Goal: Task Accomplishment & Management: Complete application form

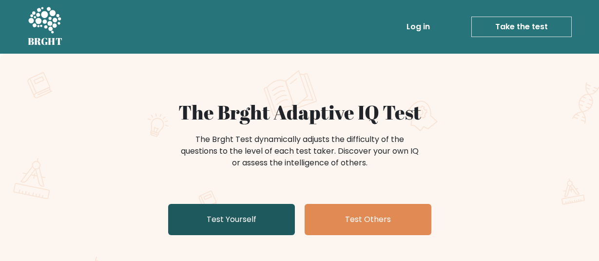
click at [213, 211] on link "Test Yourself" at bounding box center [231, 219] width 127 height 31
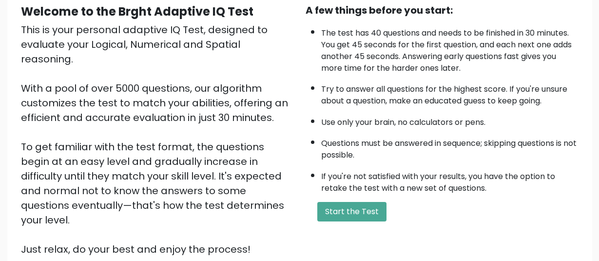
scroll to position [97, 0]
drag, startPoint x: 336, startPoint y: 234, endPoint x: 349, endPoint y: 200, distance: 36.1
click at [349, 200] on div "A few things before you start: The test has 40 questions and needs to be finish…" at bounding box center [442, 130] width 285 height 254
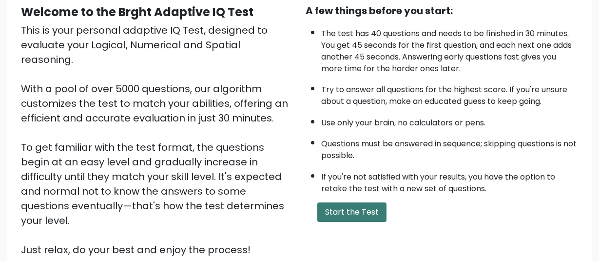
click at [346, 221] on button "Start the Test" at bounding box center [351, 212] width 69 height 20
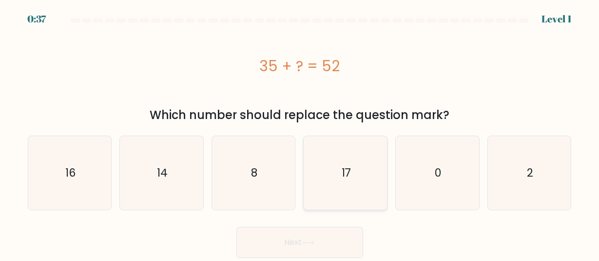
click at [336, 164] on icon "17" at bounding box center [345, 172] width 73 height 73
click at [300, 133] on input "d. 17" at bounding box center [300, 132] width 0 height 2
radio input "true"
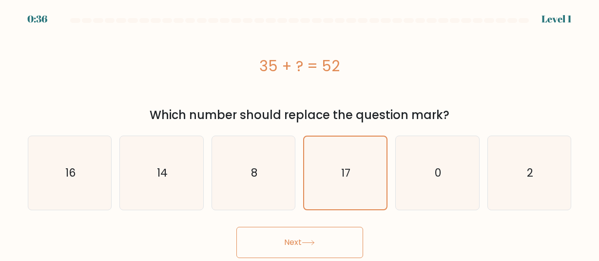
click at [326, 238] on button "Next" at bounding box center [300, 242] width 127 height 31
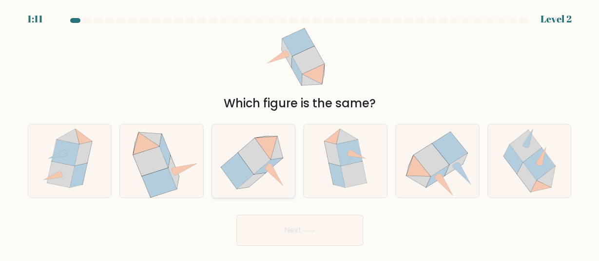
click at [269, 161] on icon at bounding box center [254, 156] width 33 height 36
click at [300, 133] on input "c." at bounding box center [300, 132] width 0 height 2
radio input "true"
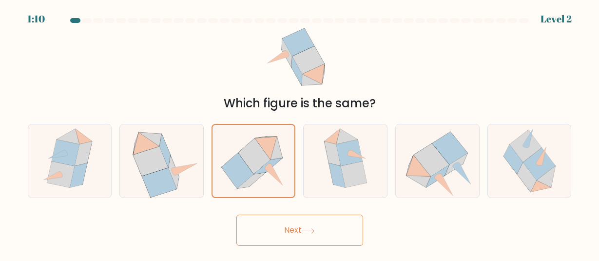
click at [290, 245] on button "Next" at bounding box center [300, 230] width 127 height 31
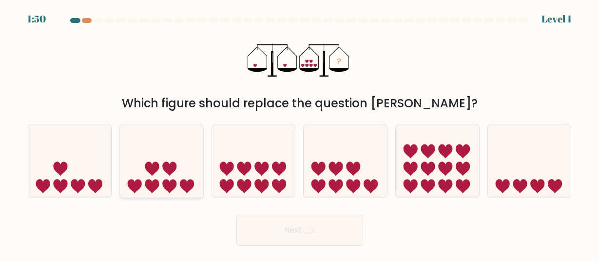
click at [183, 185] on icon at bounding box center [187, 186] width 14 height 14
click at [300, 133] on input "b." at bounding box center [300, 132] width 0 height 2
radio input "true"
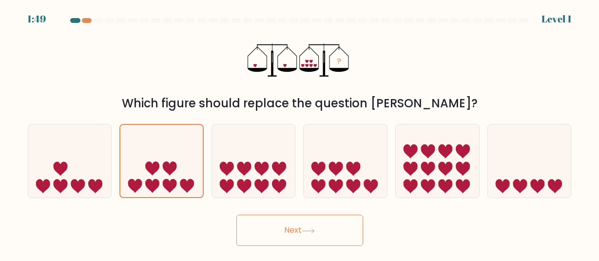
click at [251, 230] on button "Next" at bounding box center [300, 230] width 127 height 31
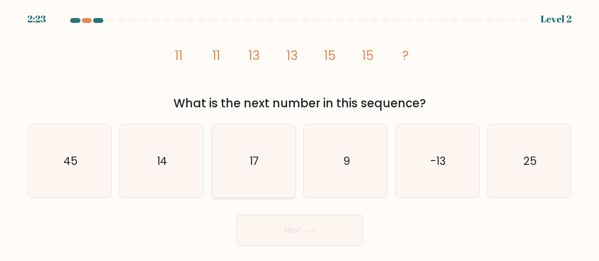
click at [260, 142] on icon "17" at bounding box center [253, 160] width 73 height 73
click at [300, 133] on input "c. 17" at bounding box center [300, 132] width 0 height 2
radio input "true"
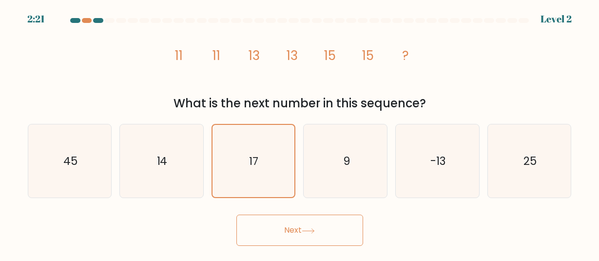
click at [277, 223] on button "Next" at bounding box center [300, 230] width 127 height 31
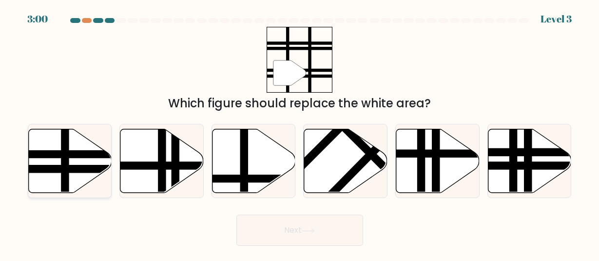
click at [86, 154] on line at bounding box center [95, 154] width 168 height 0
click at [300, 133] on input "a." at bounding box center [300, 132] width 0 height 2
radio input "true"
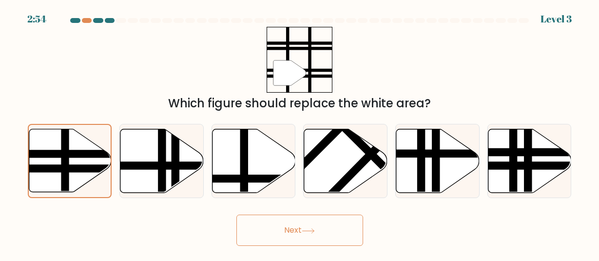
click at [345, 237] on button "Next" at bounding box center [300, 230] width 127 height 31
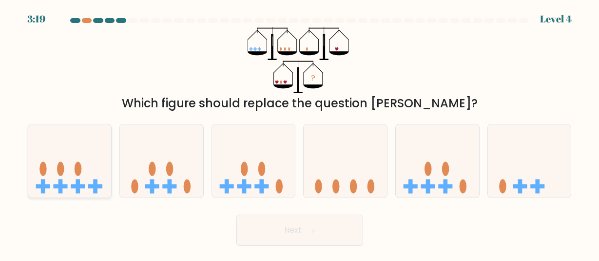
click at [103, 161] on icon at bounding box center [69, 161] width 83 height 69
click at [300, 133] on input "a." at bounding box center [300, 132] width 0 height 2
radio input "true"
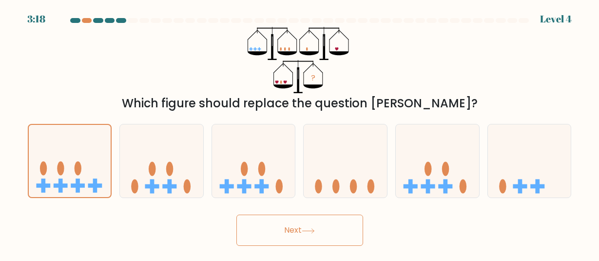
click at [262, 230] on button "Next" at bounding box center [300, 230] width 127 height 31
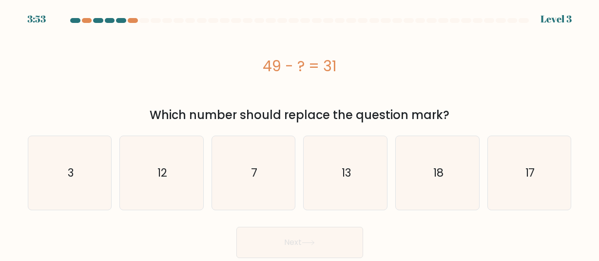
drag, startPoint x: 265, startPoint y: 64, endPoint x: 335, endPoint y: 66, distance: 69.8
click at [335, 66] on div "49 - ? = 31" at bounding box center [300, 66] width 544 height 22
copy div "49 - ? = 31"
click at [554, 84] on div "49 - ? = 31" at bounding box center [300, 66] width 544 height 78
click at [406, 159] on icon "18" at bounding box center [437, 172] width 73 height 73
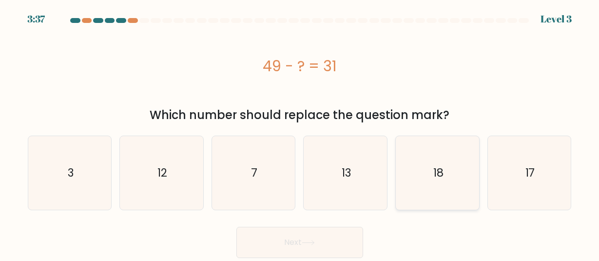
click at [300, 133] on input "e. 18" at bounding box center [300, 132] width 0 height 2
radio input "true"
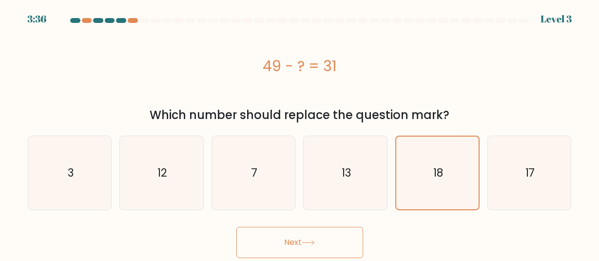
click at [328, 244] on button "Next" at bounding box center [300, 242] width 127 height 31
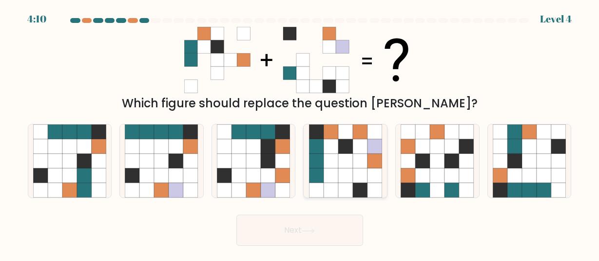
click at [356, 164] on icon at bounding box center [360, 161] width 15 height 15
click at [300, 133] on input "d." at bounding box center [300, 132] width 0 height 2
radio input "true"
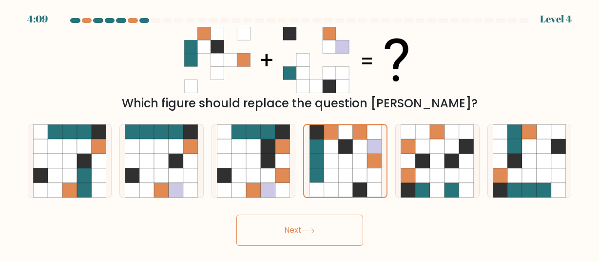
click at [343, 221] on button "Next" at bounding box center [300, 230] width 127 height 31
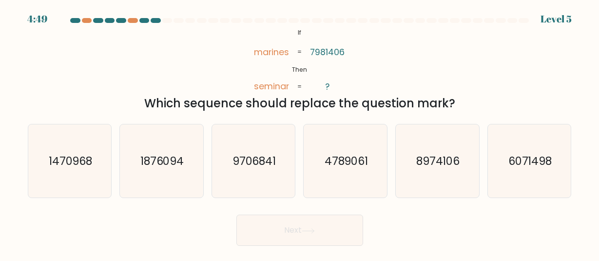
click at [297, 32] on icon "@import url('https://fonts.googleapis.com/css?family=Abril+Fatface:400,100,100i…" at bounding box center [300, 60] width 108 height 66
drag, startPoint x: 297, startPoint y: 32, endPoint x: 275, endPoint y: 55, distance: 32.1
click at [294, 37] on icon "@import url('https://fonts.googleapis.com/css?family=Abril+Fatface:400,100,100i…" at bounding box center [300, 60] width 108 height 66
drag, startPoint x: 252, startPoint y: 54, endPoint x: 333, endPoint y: 72, distance: 82.9
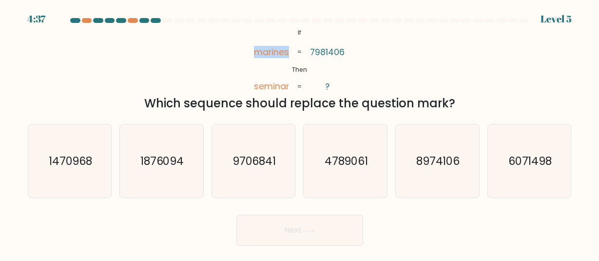
click at [333, 72] on icon "@import url('https://fonts.googleapis.com/css?family=Abril+Fatface:400,100,100i…" at bounding box center [300, 60] width 108 height 66
click at [352, 72] on icon "@import url('https://fonts.googleapis.com/css?family=Abril+Fatface:400,100,100i…" at bounding box center [300, 60] width 108 height 66
click at [541, 183] on icon "6071498" at bounding box center [529, 160] width 73 height 73
click at [300, 133] on input "f. 6071498" at bounding box center [300, 132] width 0 height 2
radio input "true"
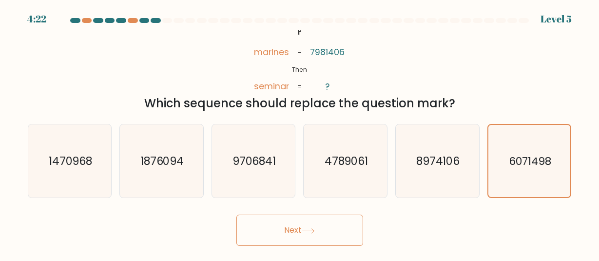
click at [284, 222] on button "Next" at bounding box center [300, 230] width 127 height 31
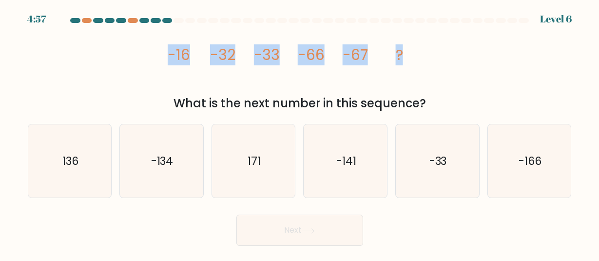
drag, startPoint x: 169, startPoint y: 51, endPoint x: 403, endPoint y: 57, distance: 234.1
click at [403, 57] on g "-16 -32 -33 -66 -67 ?" at bounding box center [286, 54] width 236 height 21
copy g "-16 -32 -33 -66 -67 ?"
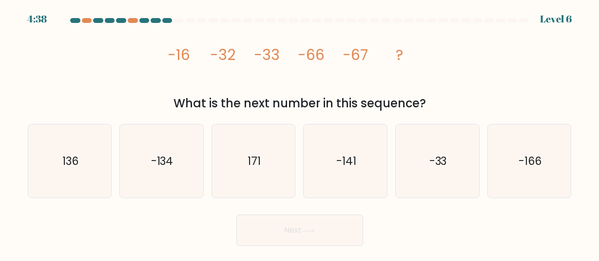
click at [589, 40] on form at bounding box center [299, 132] width 599 height 228
click at [194, 157] on icon "-134" at bounding box center [161, 160] width 73 height 73
click at [300, 133] on input "b. -134" at bounding box center [300, 132] width 0 height 2
radio input "true"
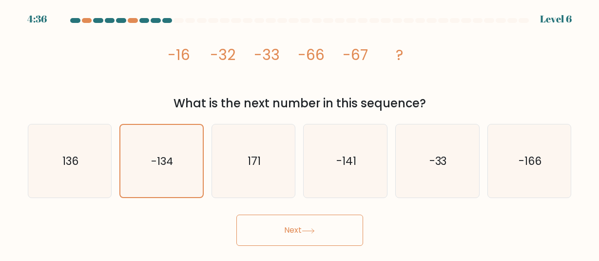
click at [303, 231] on button "Next" at bounding box center [300, 230] width 127 height 31
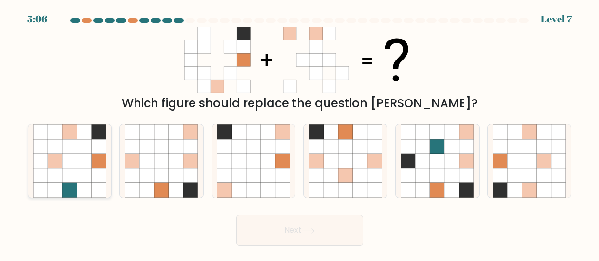
click at [90, 166] on icon at bounding box center [84, 161] width 15 height 15
click at [300, 133] on input "a." at bounding box center [300, 132] width 0 height 2
radio input "true"
click at [248, 234] on button "Next" at bounding box center [300, 230] width 127 height 31
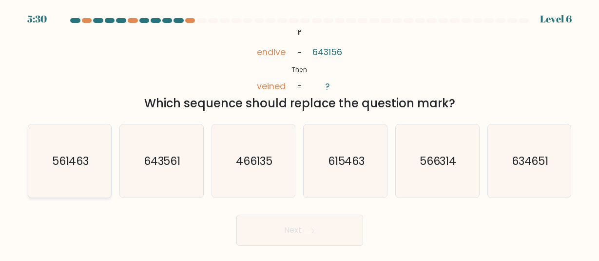
click at [83, 167] on icon "561463" at bounding box center [69, 160] width 73 height 73
click at [300, 133] on input "a. 561463" at bounding box center [300, 132] width 0 height 2
radio input "true"
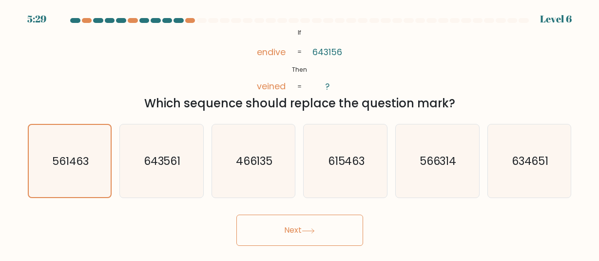
click at [289, 236] on button "Next" at bounding box center [300, 230] width 127 height 31
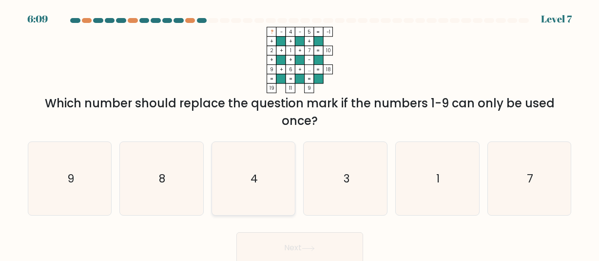
click at [254, 164] on icon "4" at bounding box center [253, 178] width 73 height 73
click at [300, 133] on input "c. 4" at bounding box center [300, 132] width 0 height 2
radio input "true"
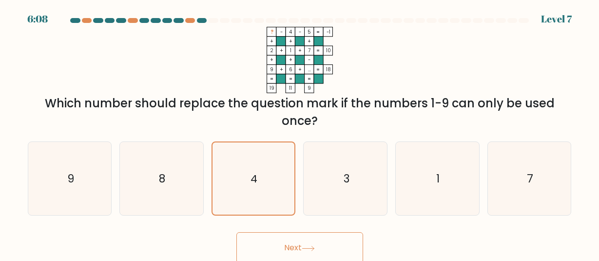
drag, startPoint x: 286, startPoint y: 232, endPoint x: 288, endPoint y: 238, distance: 6.2
click at [288, 238] on div "Next" at bounding box center [300, 245] width 556 height 36
click at [288, 238] on button "Next" at bounding box center [300, 247] width 127 height 31
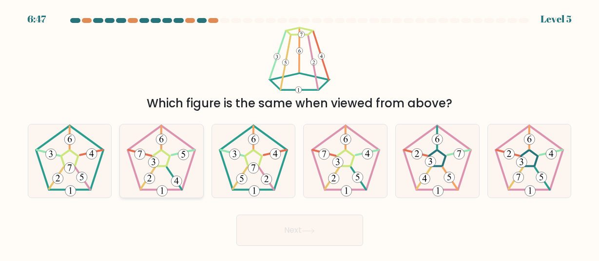
click at [177, 141] on icon at bounding box center [161, 160] width 73 height 73
click at [300, 133] on input "b." at bounding box center [300, 132] width 0 height 2
radio input "true"
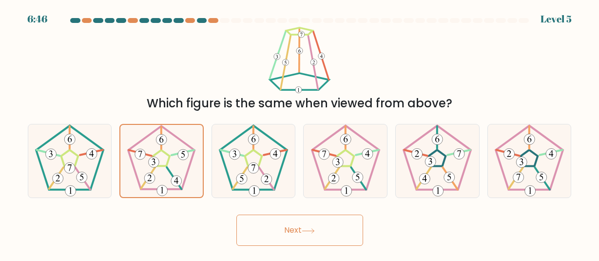
click at [250, 205] on form at bounding box center [299, 132] width 599 height 228
click at [255, 221] on button "Next" at bounding box center [300, 230] width 127 height 31
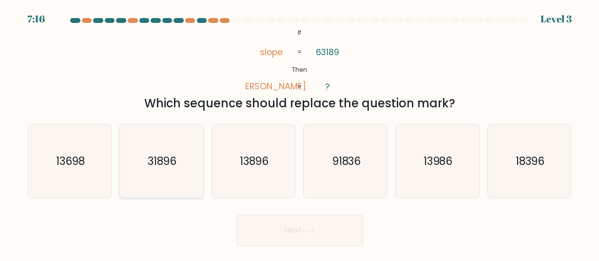
click at [160, 179] on icon "31896" at bounding box center [161, 160] width 73 height 73
click at [300, 133] on input "b. 31896" at bounding box center [300, 132] width 0 height 2
radio input "true"
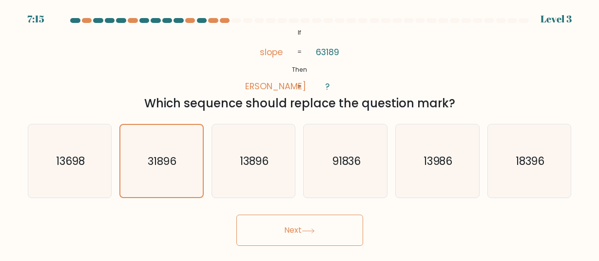
click at [340, 225] on button "Next" at bounding box center [300, 230] width 127 height 31
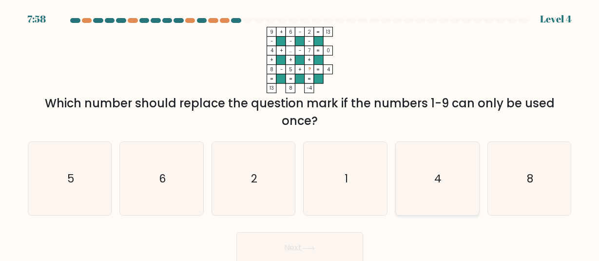
click at [413, 169] on icon "4" at bounding box center [437, 178] width 73 height 73
click at [300, 133] on input "e. 4" at bounding box center [300, 132] width 0 height 2
radio input "true"
click at [339, 244] on button "Next" at bounding box center [300, 247] width 127 height 31
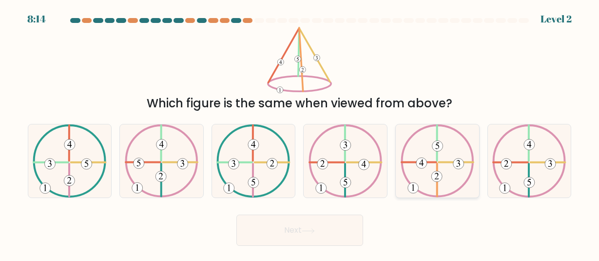
click at [417, 152] on icon at bounding box center [438, 160] width 74 height 73
click at [300, 133] on input "e." at bounding box center [300, 132] width 0 height 2
radio input "true"
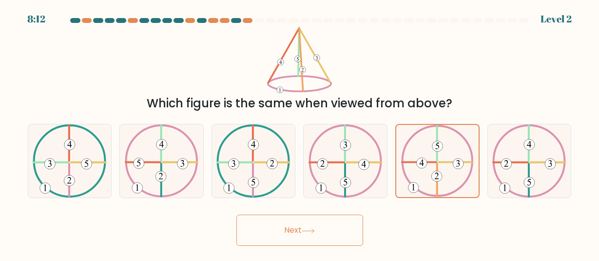
click at [300, 221] on button "Next" at bounding box center [300, 230] width 127 height 31
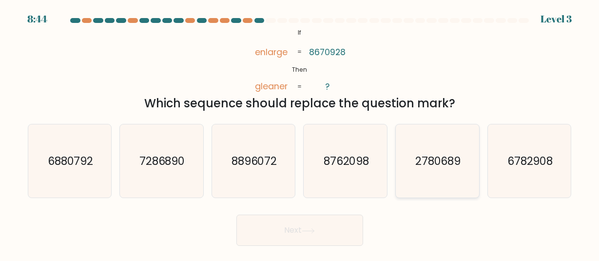
click at [431, 147] on icon "2780689" at bounding box center [437, 160] width 73 height 73
click at [300, 133] on input "e. 2780689" at bounding box center [300, 132] width 0 height 2
radio input "true"
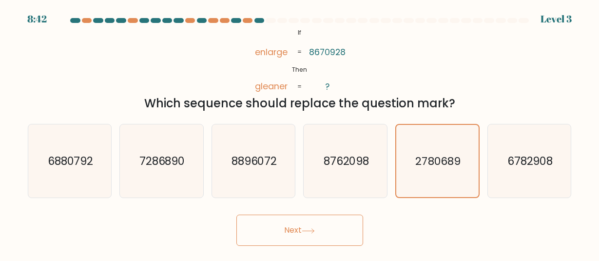
click at [326, 237] on button "Next" at bounding box center [300, 230] width 127 height 31
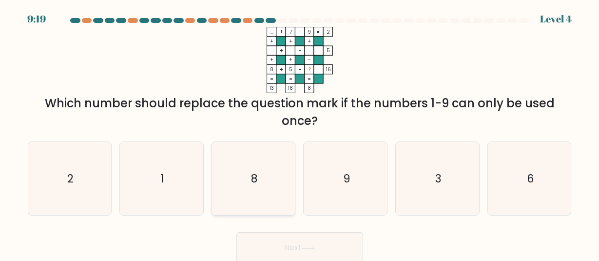
click at [259, 160] on icon "8" at bounding box center [253, 178] width 73 height 73
click at [300, 133] on input "c. 8" at bounding box center [300, 132] width 0 height 2
radio input "true"
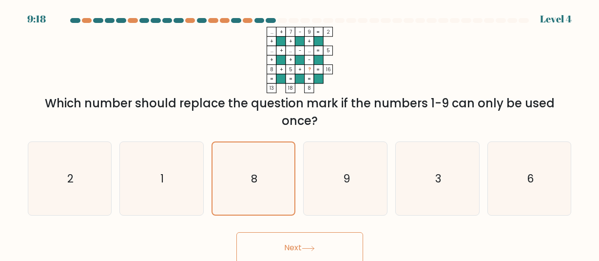
click at [300, 245] on button "Next" at bounding box center [300, 247] width 127 height 31
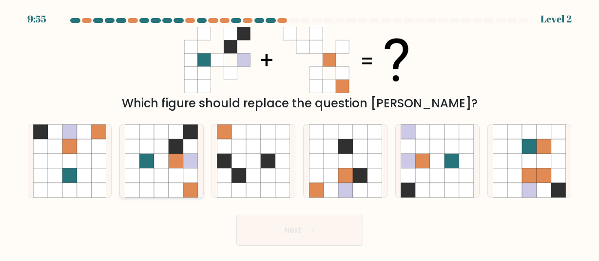
click at [151, 185] on icon at bounding box center [147, 190] width 15 height 15
click at [300, 133] on input "b." at bounding box center [300, 132] width 0 height 2
radio input "true"
click at [253, 229] on button "Next" at bounding box center [300, 230] width 127 height 31
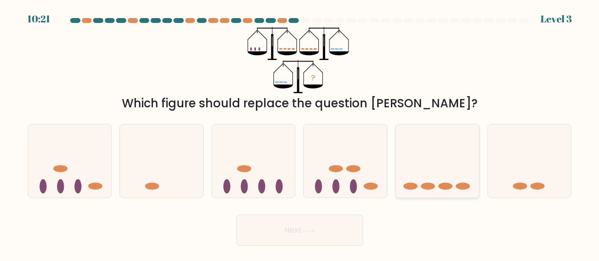
drag, startPoint x: 415, startPoint y: 174, endPoint x: 443, endPoint y: 175, distance: 28.3
click at [443, 175] on icon at bounding box center [437, 161] width 83 height 69
click at [300, 133] on input "e." at bounding box center [300, 132] width 0 height 2
radio input "true"
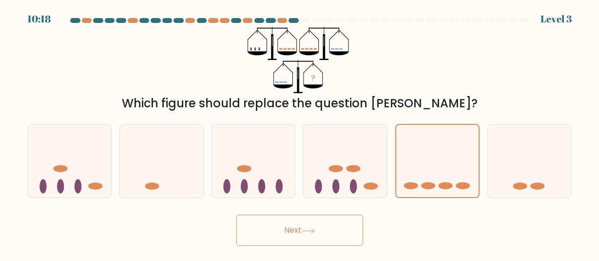
click at [345, 221] on button "Next" at bounding box center [300, 230] width 127 height 31
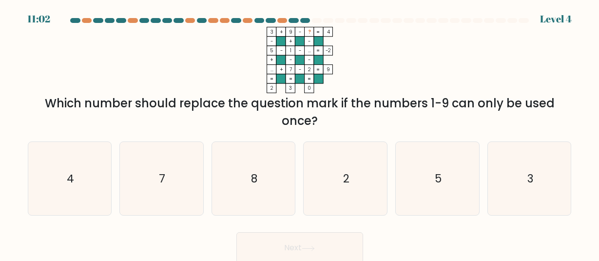
click at [484, 208] on div "f. 3" at bounding box center [530, 178] width 92 height 74
click at [466, 205] on icon "5" at bounding box center [437, 178] width 73 height 73
click at [300, 133] on input "e. 5" at bounding box center [300, 132] width 0 height 2
radio input "true"
click at [335, 237] on button "Next" at bounding box center [300, 247] width 127 height 31
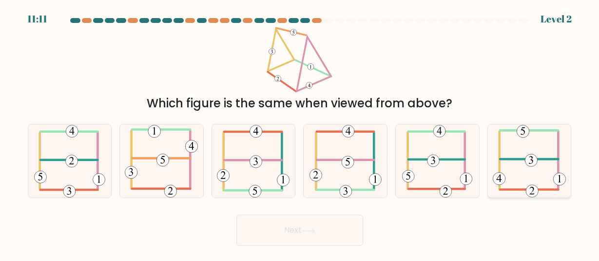
click at [514, 157] on icon at bounding box center [530, 160] width 74 height 73
click at [300, 133] on input "f." at bounding box center [300, 132] width 0 height 2
radio input "true"
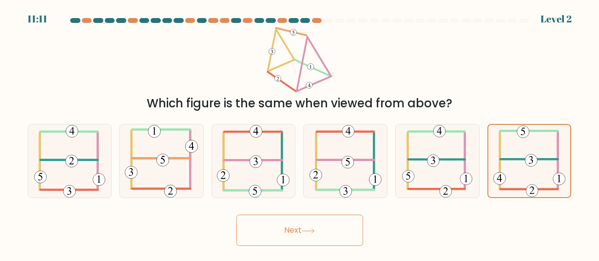
click at [315, 216] on button "Next" at bounding box center [300, 230] width 127 height 31
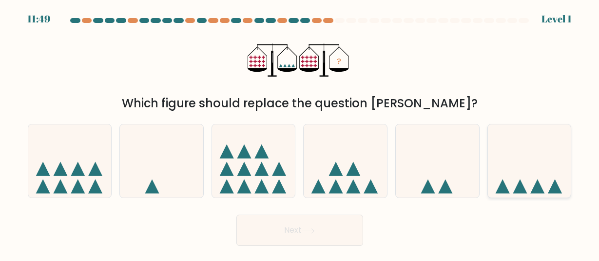
click at [545, 142] on icon at bounding box center [529, 161] width 83 height 69
click at [300, 133] on input "f." at bounding box center [300, 132] width 0 height 2
radio input "true"
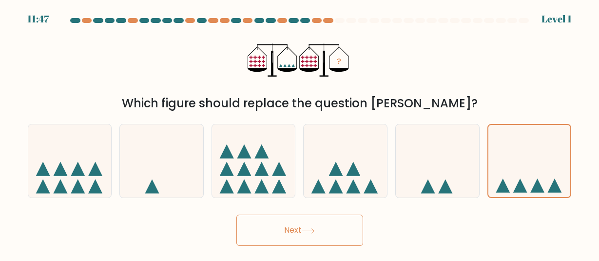
click at [325, 229] on button "Next" at bounding box center [300, 230] width 127 height 31
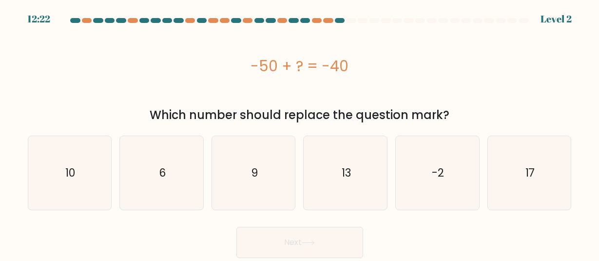
drag, startPoint x: 252, startPoint y: 62, endPoint x: 347, endPoint y: 65, distance: 95.2
click at [347, 65] on div "-50 + ? = -40" at bounding box center [300, 66] width 544 height 22
copy div "-50 + ? = -40"
click at [554, 106] on div "-50 + ? = -40 Which number should replace the question mark?" at bounding box center [300, 75] width 556 height 97
click at [72, 165] on text "10" at bounding box center [70, 173] width 10 height 16
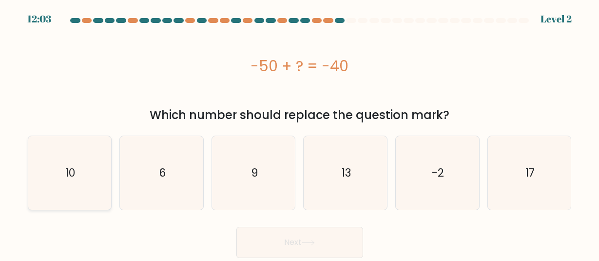
click at [300, 133] on input "a. 10" at bounding box center [300, 132] width 0 height 2
radio input "true"
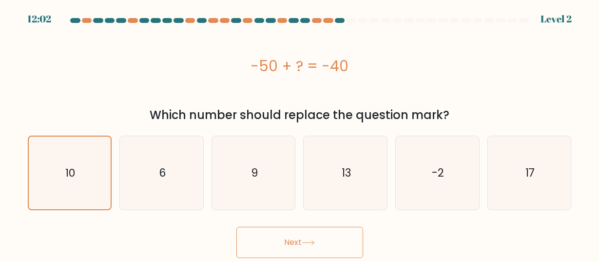
click at [282, 237] on button "Next" at bounding box center [300, 242] width 127 height 31
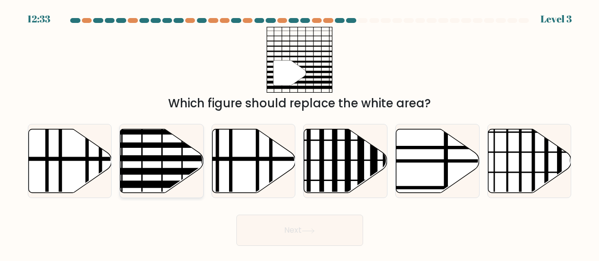
click at [137, 164] on icon at bounding box center [161, 161] width 83 height 64
click at [300, 133] on input "b." at bounding box center [300, 132] width 0 height 2
radio input "true"
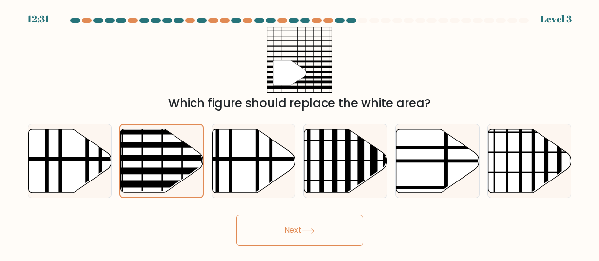
click at [317, 228] on button "Next" at bounding box center [300, 230] width 127 height 31
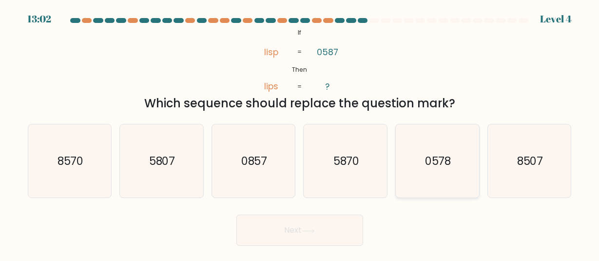
click at [436, 158] on text "0578" at bounding box center [438, 161] width 26 height 16
click at [300, 133] on input "e. 0578" at bounding box center [300, 132] width 0 height 2
radio input "true"
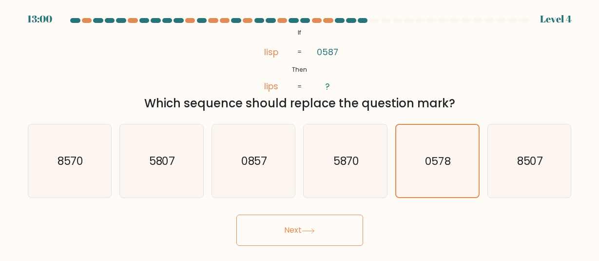
click at [331, 232] on button "Next" at bounding box center [300, 230] width 127 height 31
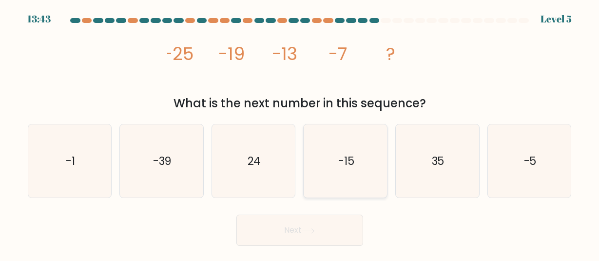
drag, startPoint x: 331, startPoint y: 232, endPoint x: 327, endPoint y: 161, distance: 70.8
click at [327, 161] on form at bounding box center [299, 132] width 599 height 228
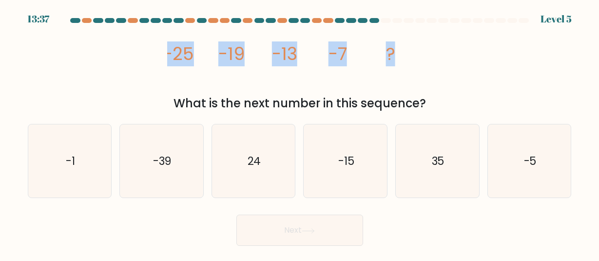
drag, startPoint x: 167, startPoint y: 53, endPoint x: 394, endPoint y: 53, distance: 226.8
click at [394, 53] on g "-25 -19 -13 -7 ?" at bounding box center [279, 53] width 232 height 25
copy g "-25 -19 -13 -7 ?"
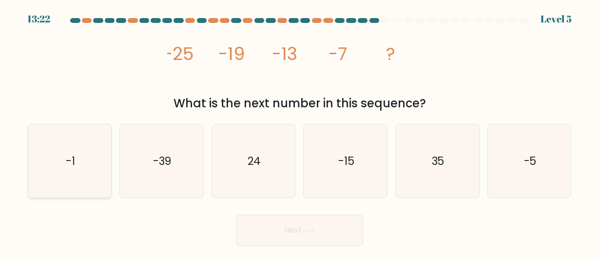
click at [90, 144] on icon "-1" at bounding box center [69, 160] width 73 height 73
click at [300, 133] on input "a. -1" at bounding box center [300, 132] width 0 height 2
radio input "true"
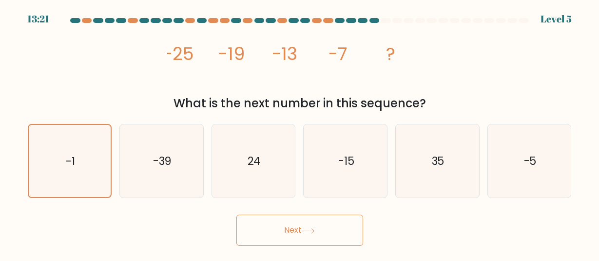
click at [338, 213] on div "Next" at bounding box center [300, 228] width 556 height 36
click at [338, 222] on button "Next" at bounding box center [300, 230] width 127 height 31
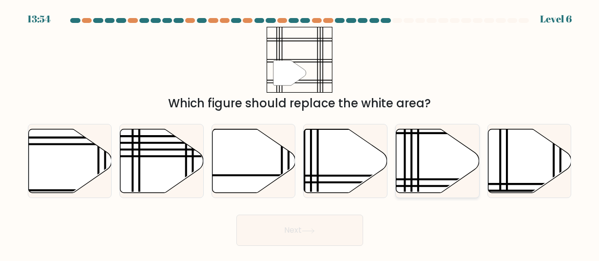
click at [422, 156] on icon at bounding box center [437, 161] width 83 height 64
click at [300, 133] on input "e." at bounding box center [300, 132] width 0 height 2
radio input "true"
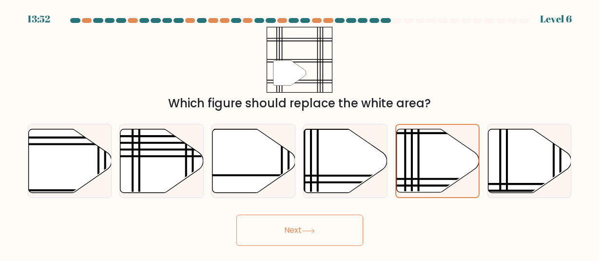
click at [300, 217] on button "Next" at bounding box center [300, 230] width 127 height 31
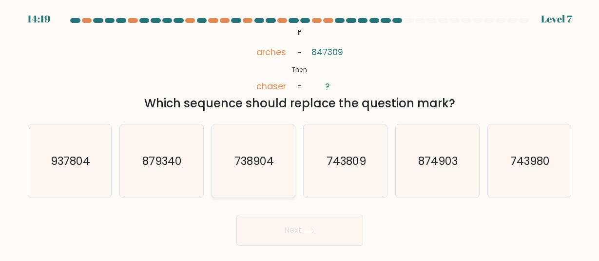
click at [251, 145] on icon "738904" at bounding box center [253, 160] width 73 height 73
click at [300, 133] on input "c. 738904" at bounding box center [300, 132] width 0 height 2
radio input "true"
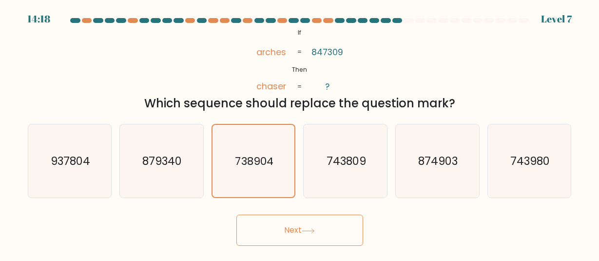
click at [299, 226] on button "Next" at bounding box center [300, 230] width 127 height 31
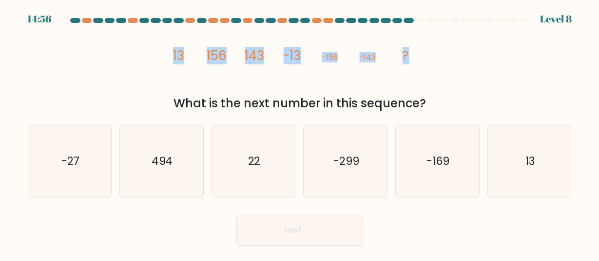
drag, startPoint x: 173, startPoint y: 51, endPoint x: 407, endPoint y: 59, distance: 234.7
click at [407, 59] on icon "image/svg+xml 13 156 143 -13 -156 -143 ?" at bounding box center [299, 60] width 265 height 66
copy icon "image/svg+xml 13 156 143 -13 -156 -143 ?"
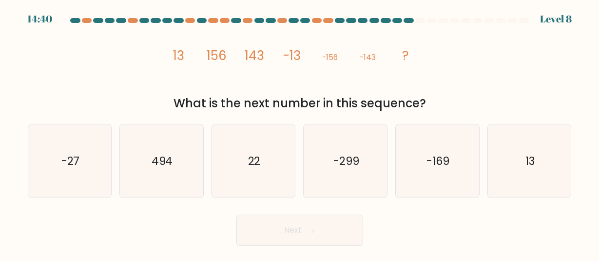
click at [71, 64] on div "image/svg+xml 13 156 143 -13 -156 -143 ? What is the next number in this sequen…" at bounding box center [300, 69] width 556 height 85
click at [519, 154] on icon "13" at bounding box center [529, 160] width 73 height 73
click at [300, 133] on input "f. 13" at bounding box center [300, 132] width 0 height 2
radio input "true"
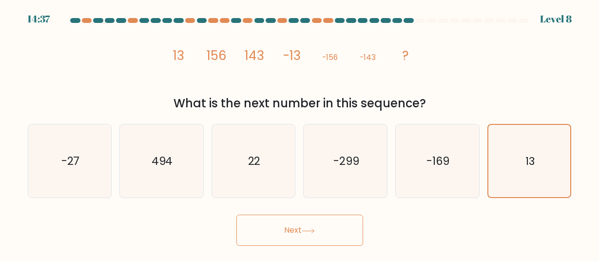
click at [335, 229] on button "Next" at bounding box center [300, 230] width 127 height 31
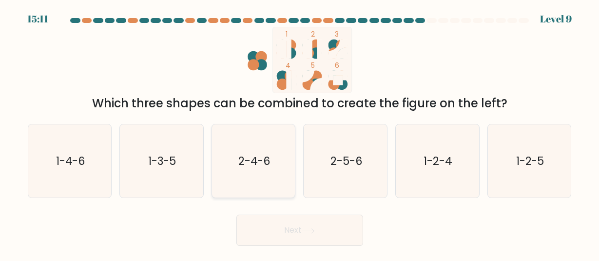
click at [274, 155] on icon "2-4-6" at bounding box center [253, 160] width 73 height 73
click at [300, 133] on input "c. 2-4-6" at bounding box center [300, 132] width 0 height 2
radio input "true"
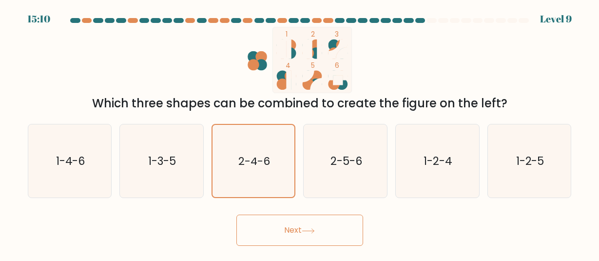
click at [295, 217] on button "Next" at bounding box center [300, 230] width 127 height 31
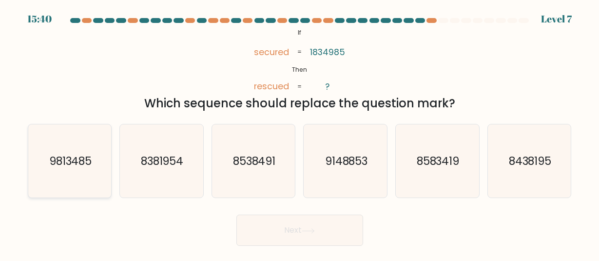
click at [87, 154] on text "9813485" at bounding box center [70, 161] width 43 height 16
click at [300, 133] on input "a. 9813485" at bounding box center [300, 132] width 0 height 2
radio input "true"
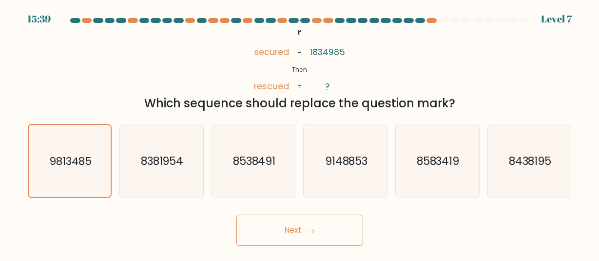
click at [254, 233] on button "Next" at bounding box center [300, 230] width 127 height 31
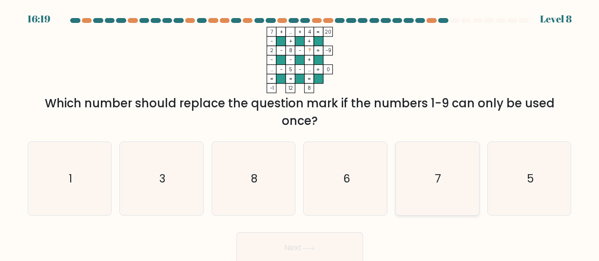
click at [420, 158] on icon "7" at bounding box center [437, 178] width 73 height 73
click at [300, 133] on input "e. 7" at bounding box center [300, 132] width 0 height 2
radio input "true"
click at [355, 238] on button "Next" at bounding box center [300, 247] width 127 height 31
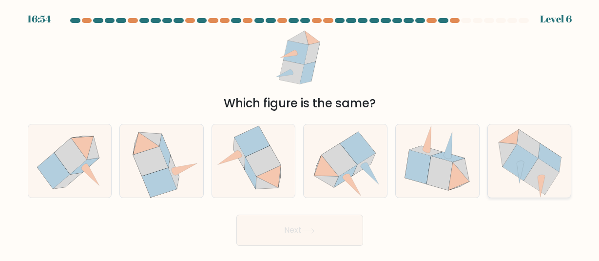
click at [546, 164] on icon at bounding box center [541, 176] width 35 height 36
click at [300, 133] on input "f." at bounding box center [300, 132] width 0 height 2
radio input "true"
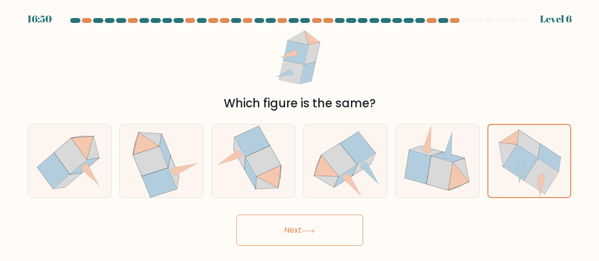
click at [291, 245] on button "Next" at bounding box center [300, 230] width 127 height 31
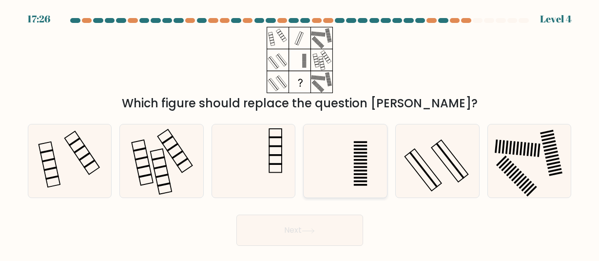
click at [375, 162] on icon at bounding box center [345, 160] width 73 height 73
click at [300, 133] on input "d." at bounding box center [300, 132] width 0 height 2
radio input "true"
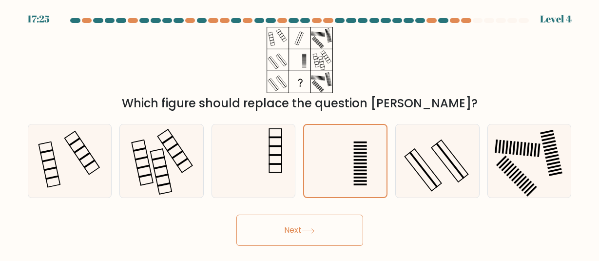
click at [349, 217] on button "Next" at bounding box center [300, 230] width 127 height 31
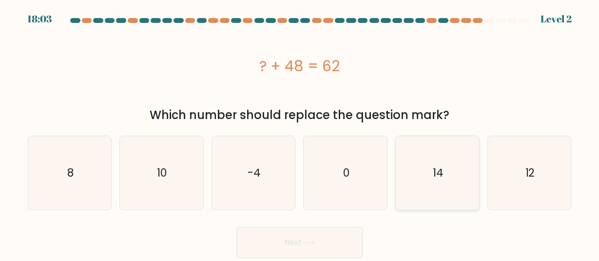
click at [421, 163] on icon "14" at bounding box center [437, 172] width 73 height 73
click at [300, 133] on input "e. 14" at bounding box center [300, 132] width 0 height 2
radio input "true"
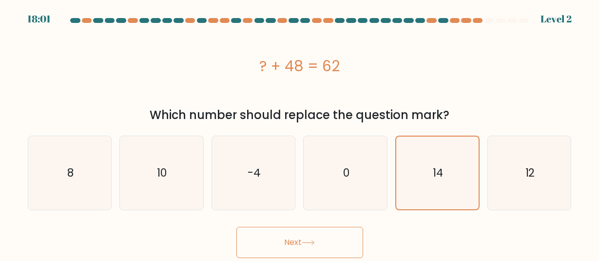
click at [348, 235] on button "Next" at bounding box center [300, 242] width 127 height 31
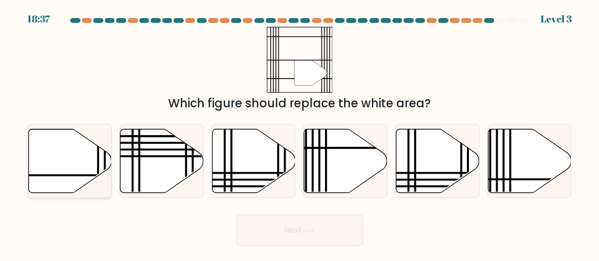
click at [78, 170] on icon at bounding box center [69, 161] width 83 height 64
click at [300, 133] on input "a." at bounding box center [300, 132] width 0 height 2
radio input "true"
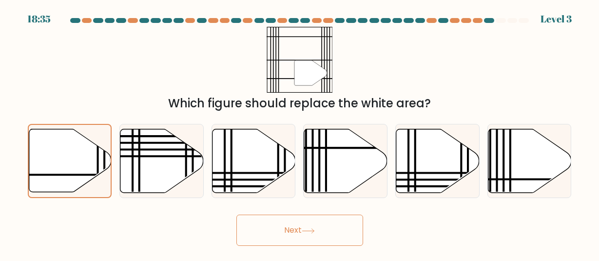
click at [268, 241] on button "Next" at bounding box center [300, 230] width 127 height 31
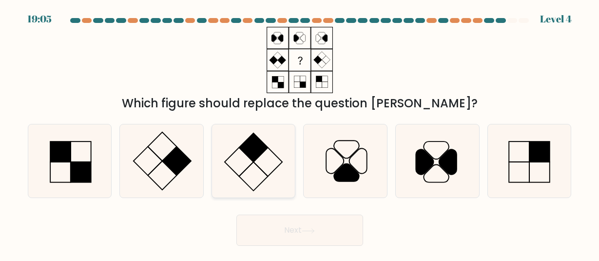
click at [264, 155] on icon at bounding box center [253, 160] width 73 height 73
click at [300, 133] on input "c." at bounding box center [300, 132] width 0 height 2
radio input "true"
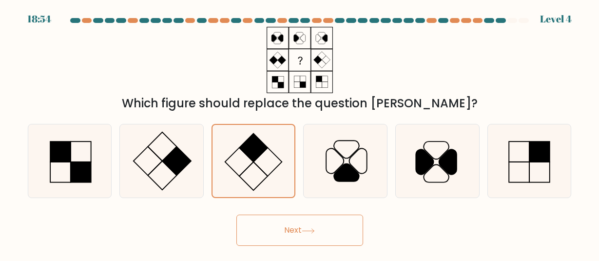
click at [284, 225] on button "Next" at bounding box center [300, 230] width 127 height 31
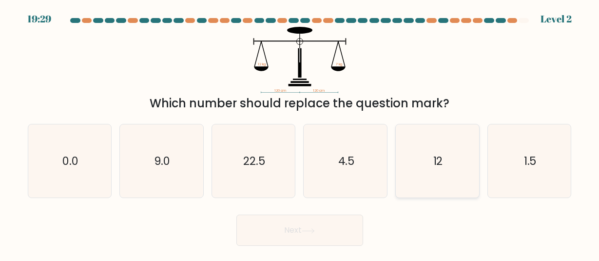
click at [430, 150] on icon "12" at bounding box center [437, 160] width 73 height 73
click at [300, 133] on input "e. 12" at bounding box center [300, 132] width 0 height 2
radio input "true"
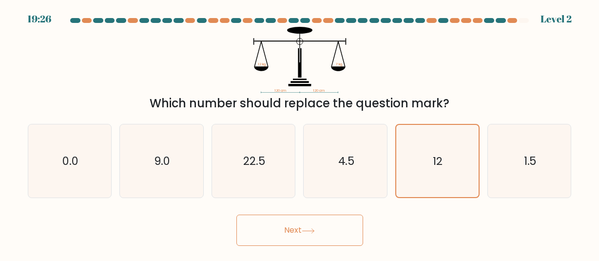
click at [312, 230] on icon at bounding box center [308, 230] width 13 height 5
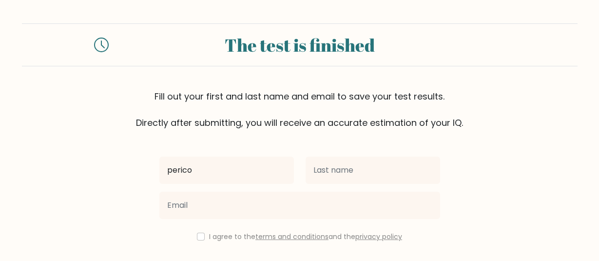
type input "perico"
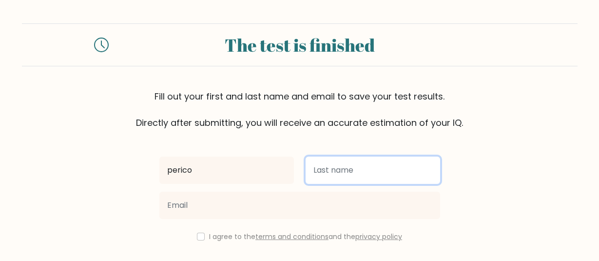
click at [334, 170] on input "text" at bounding box center [373, 170] width 135 height 27
type input "lion"
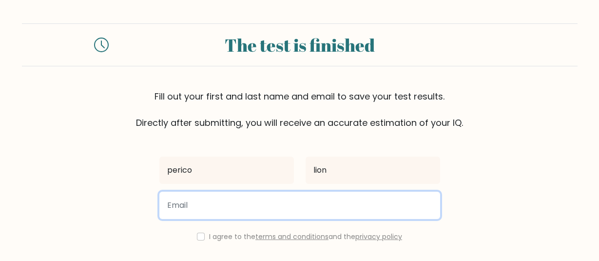
click at [307, 204] on input "email" at bounding box center [299, 205] width 281 height 27
type input "r"
type input ";"
type input "pericolion9@gmail.com"
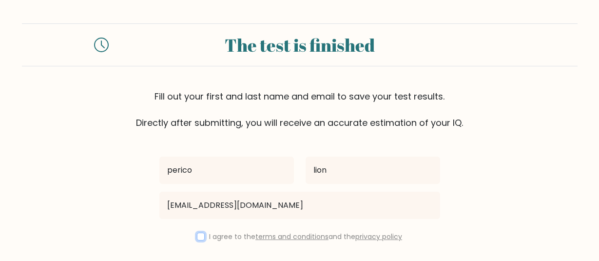
click at [201, 236] on input "checkbox" at bounding box center [201, 237] width 8 height 8
checkbox input "true"
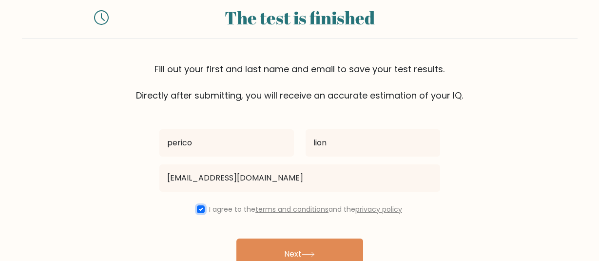
scroll to position [82, 0]
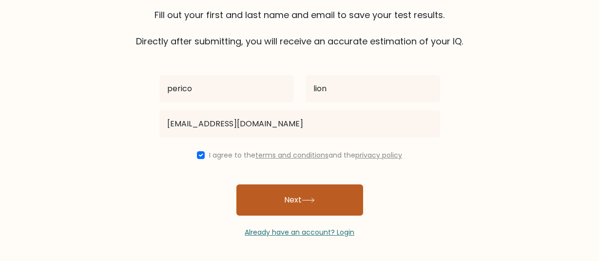
click at [278, 209] on button "Next" at bounding box center [300, 199] width 127 height 31
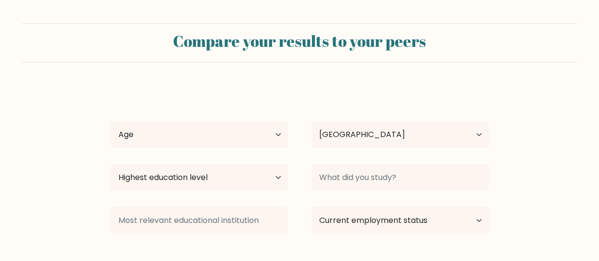
select select "NG"
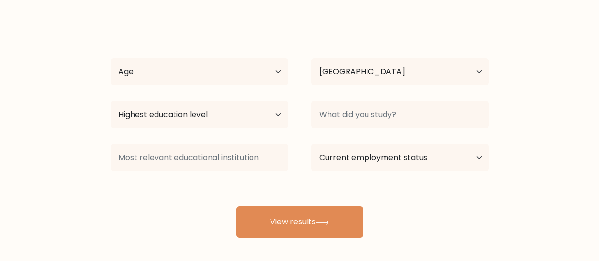
scroll to position [61, 0]
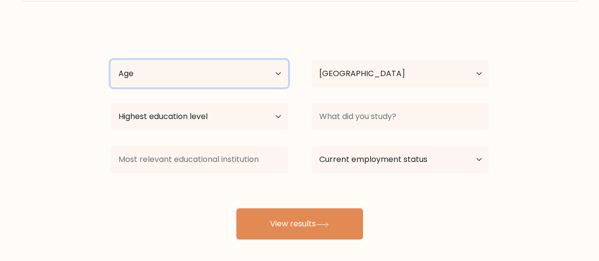
click at [111, 60] on select "Age Under 18 years old 18-24 years old 25-34 years old 35-44 years old 45-54 ye…" at bounding box center [200, 73] width 178 height 27
select select "25_34"
click option "25-34 years old" at bounding box center [0, 0] width 0 height 0
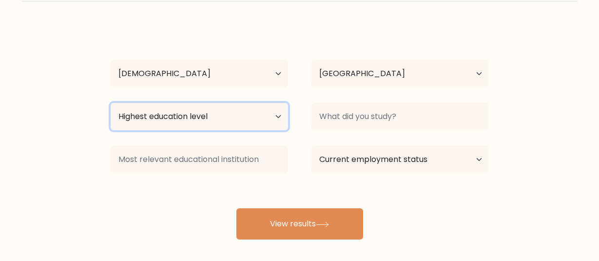
click at [111, 103] on select "Highest education level No schooling Primary Lower Secondary Upper Secondary Oc…" at bounding box center [200, 116] width 178 height 27
select select "bachelors_degree"
click option "Bachelor's degree" at bounding box center [0, 0] width 0 height 0
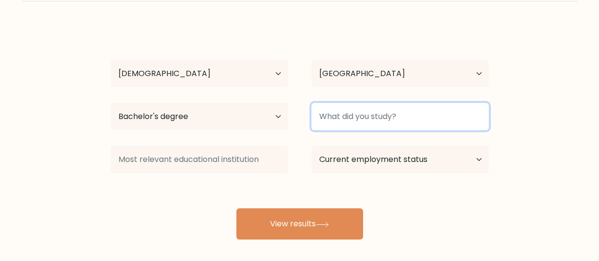
click at [355, 119] on input at bounding box center [401, 116] width 178 height 27
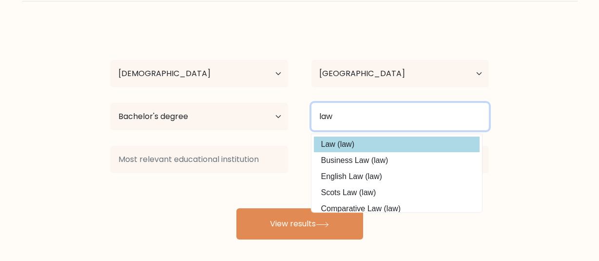
type input "law"
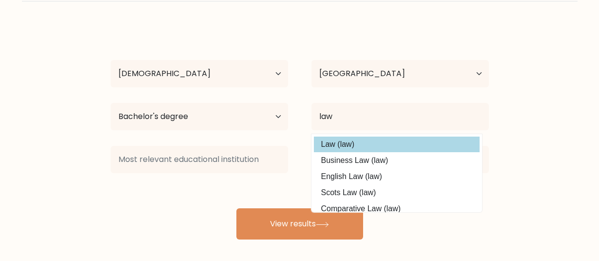
click at [331, 144] on div "perico lion Age Under 18 years old 18-24 years old 25-34 years old 35-44 years …" at bounding box center [300, 132] width 390 height 215
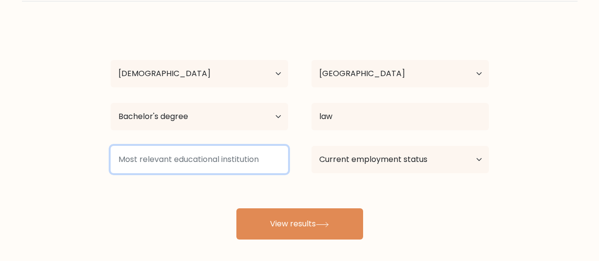
click at [233, 158] on input at bounding box center [200, 159] width 178 height 27
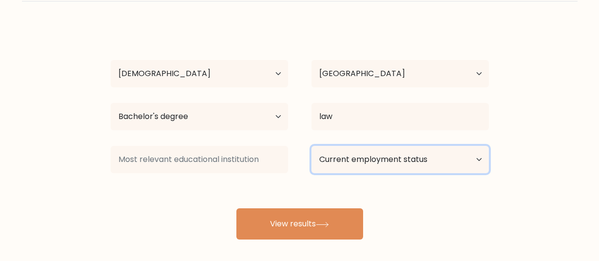
click at [312, 146] on select "Current employment status Employed Student Retired Other / prefer not to answer" at bounding box center [401, 159] width 178 height 27
select select "employed"
click option "Employed" at bounding box center [0, 0] width 0 height 0
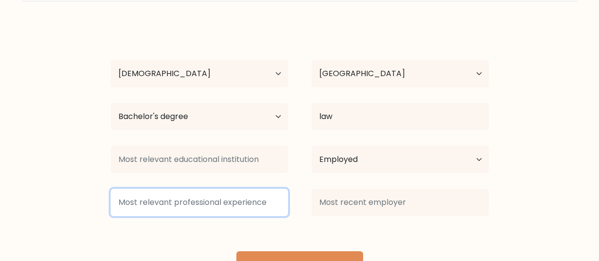
click at [263, 210] on input at bounding box center [200, 202] width 178 height 27
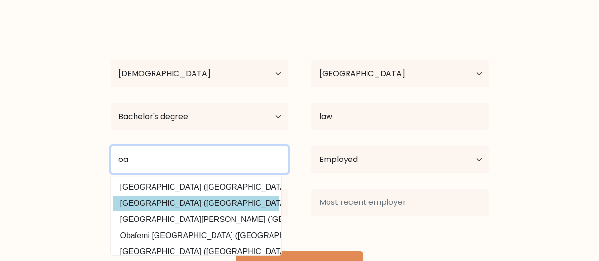
type input "o"
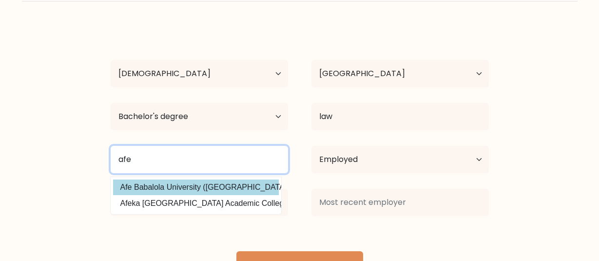
type input "afe"
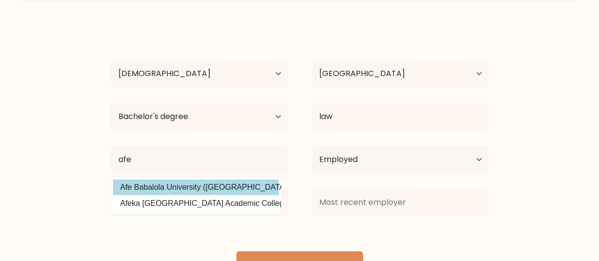
click at [216, 191] on div "perico lion Age Under 18 years old 18-24 years old 25-34 years old 35-44 years …" at bounding box center [300, 153] width 390 height 257
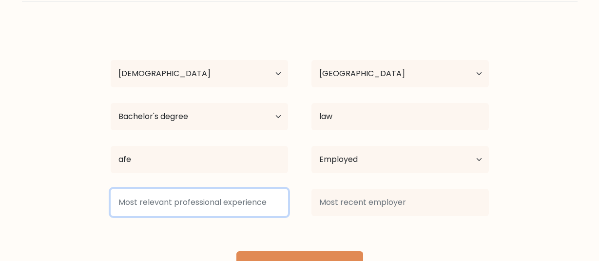
click at [217, 196] on input at bounding box center [200, 202] width 178 height 27
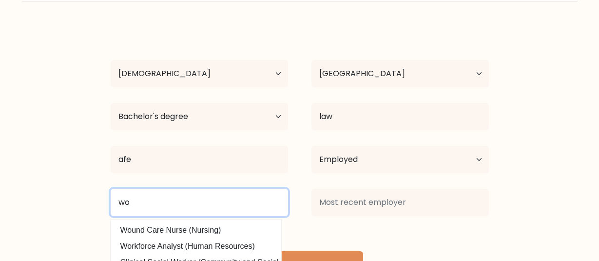
type input "w"
type input "n"
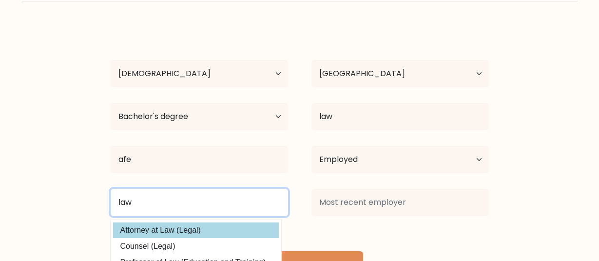
type input "law"
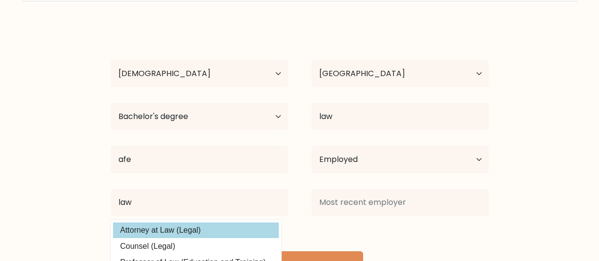
click at [228, 230] on div "perico lion Age Under 18 years old 18-24 years old 25-34 years old 35-44 years …" at bounding box center [300, 153] width 390 height 257
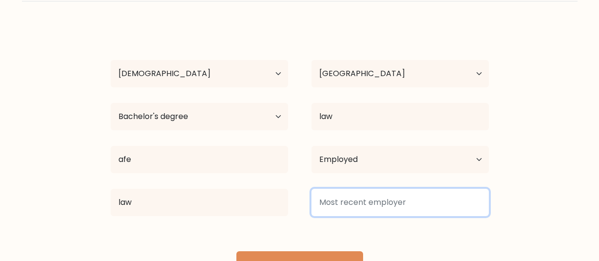
click at [330, 199] on input at bounding box center [401, 202] width 178 height 27
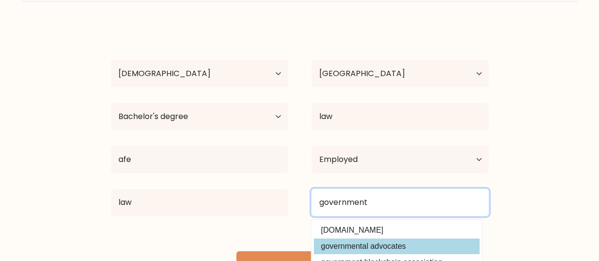
type input "government"
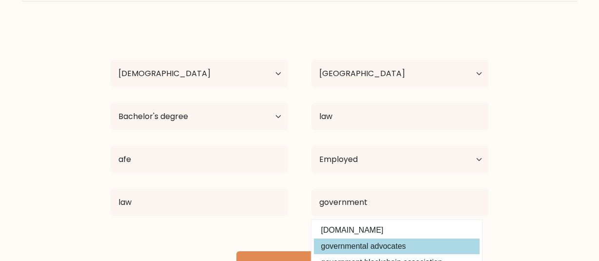
click at [372, 242] on div "perico lion Age Under 18 years old 18-24 years old 25-34 years old 35-44 years …" at bounding box center [300, 153] width 390 height 257
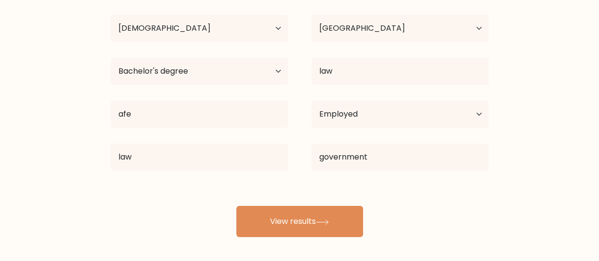
scroll to position [109, 0]
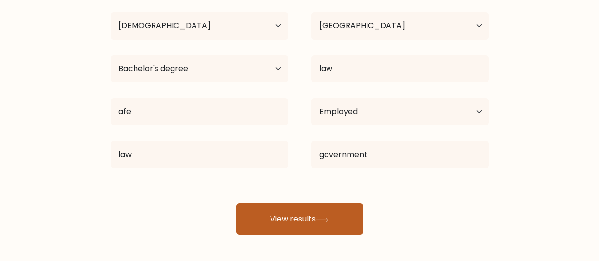
click at [353, 217] on button "View results" at bounding box center [300, 218] width 127 height 31
